Goal: Check status: Check status

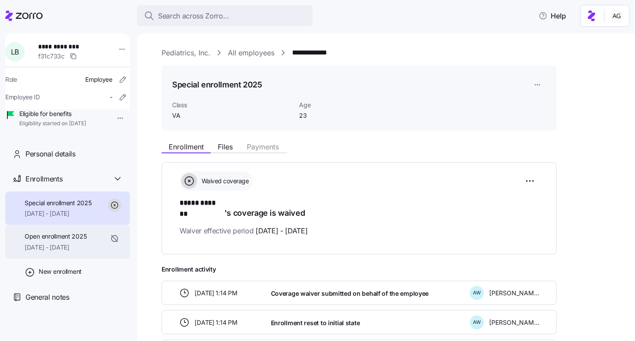
click at [82, 241] on span "Open enrollment 2025" at bounding box center [56, 236] width 62 height 9
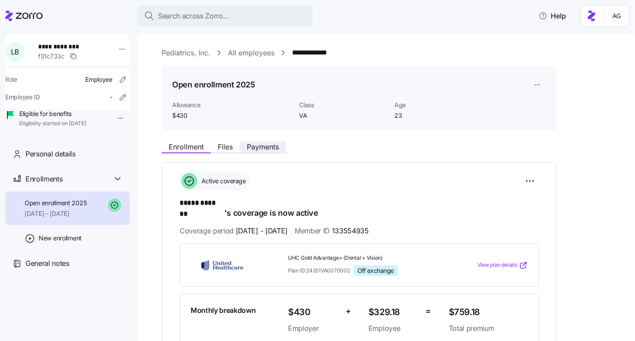
click at [265, 149] on span "Payments" at bounding box center [263, 146] width 32 height 7
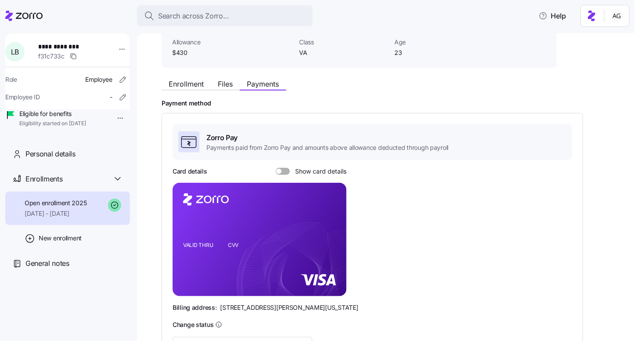
scroll to position [86, 0]
